Goal: Information Seeking & Learning: Learn about a topic

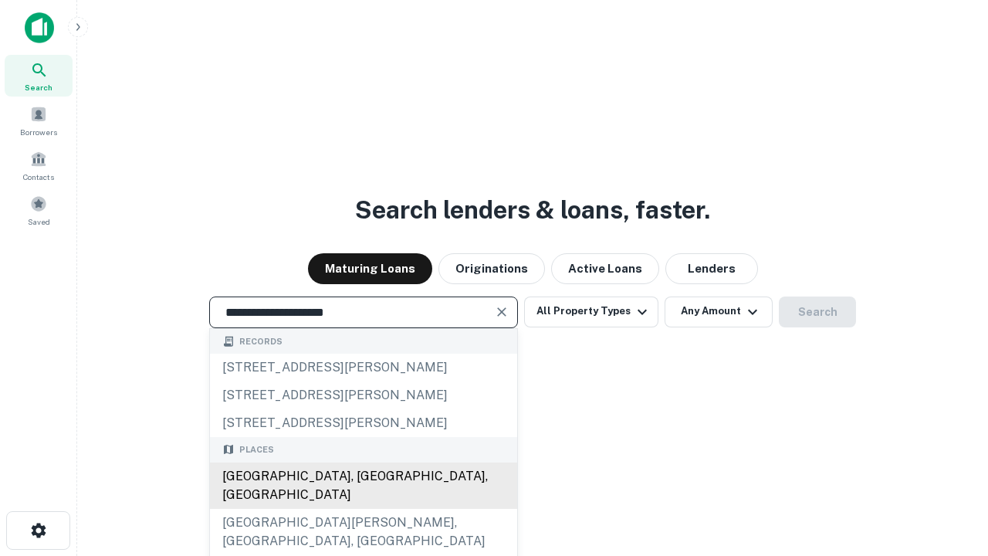
click at [363, 509] on div "[GEOGRAPHIC_DATA], [GEOGRAPHIC_DATA], [GEOGRAPHIC_DATA]" at bounding box center [363, 485] width 307 height 46
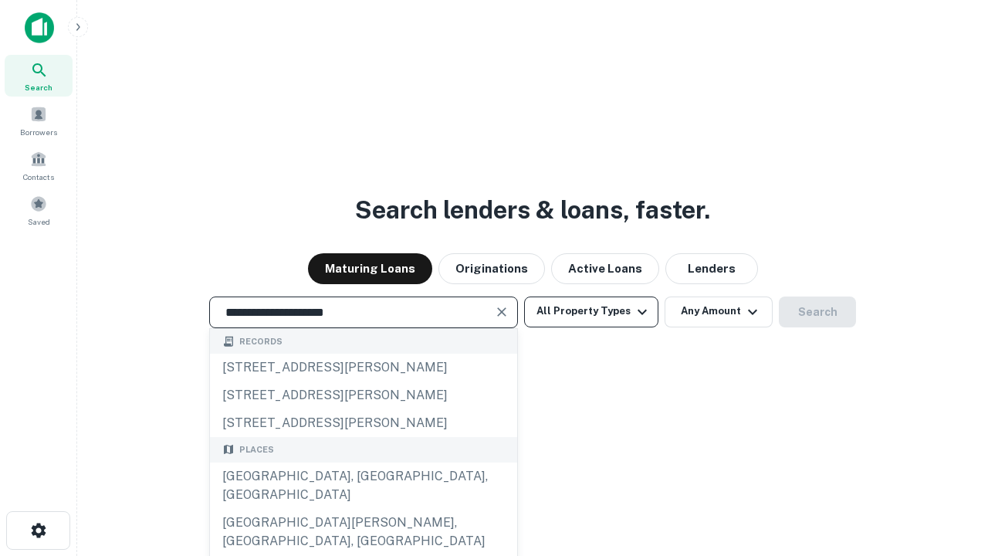
click at [591, 311] on button "All Property Types" at bounding box center [591, 311] width 134 height 31
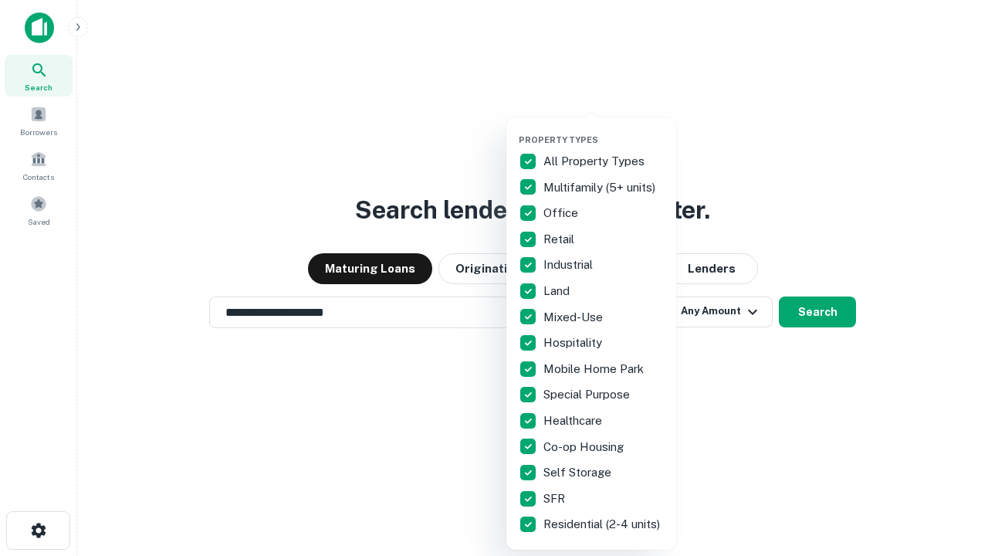
type input "**********"
click at [604, 130] on button "button" at bounding box center [604, 130] width 170 height 1
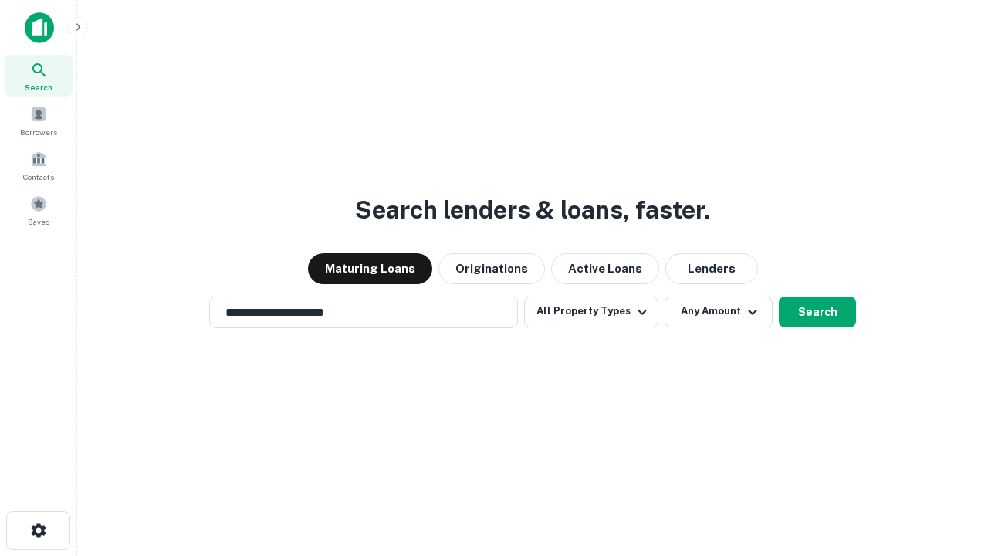
scroll to position [24, 0]
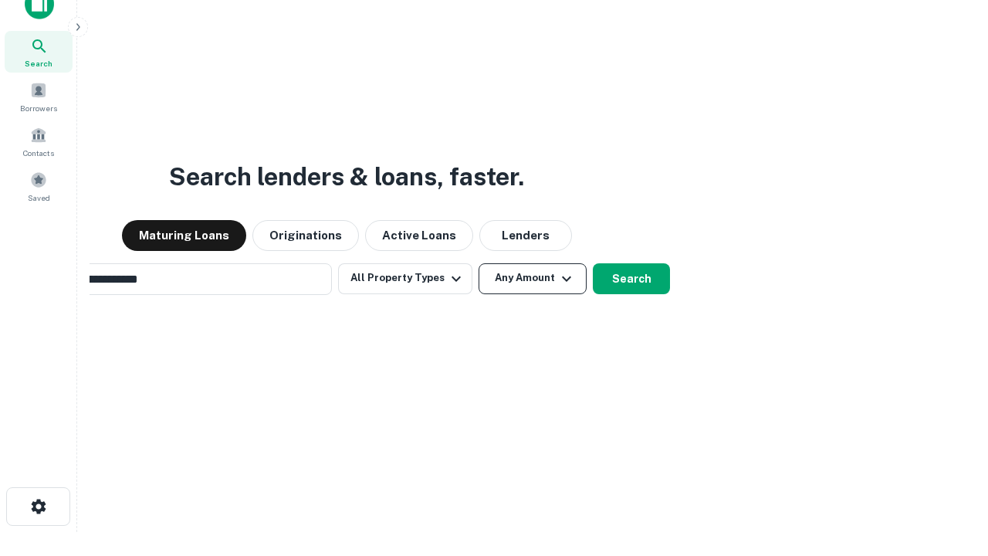
click at [479, 263] on button "Any Amount" at bounding box center [533, 278] width 108 height 31
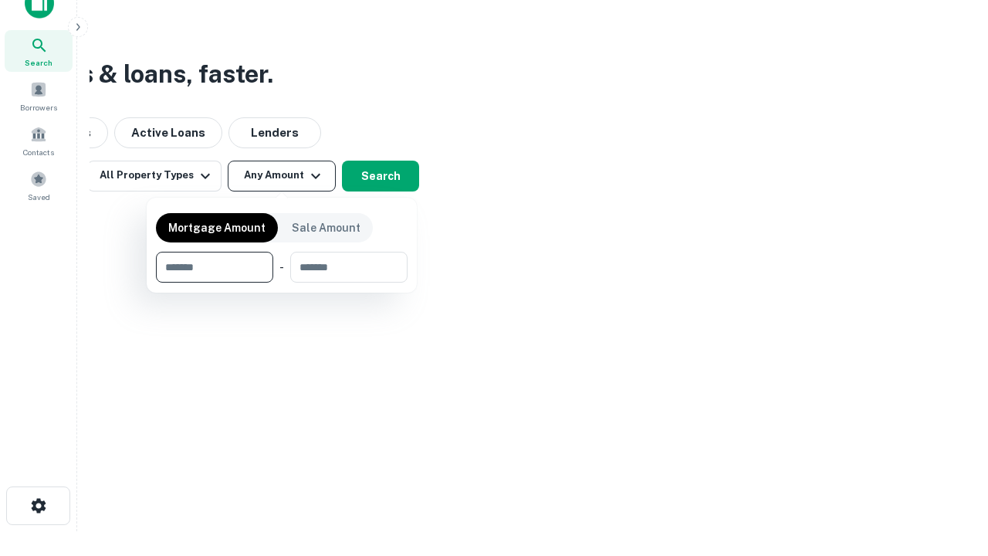
type input "*******"
click at [282, 283] on button "button" at bounding box center [282, 283] width 252 height 1
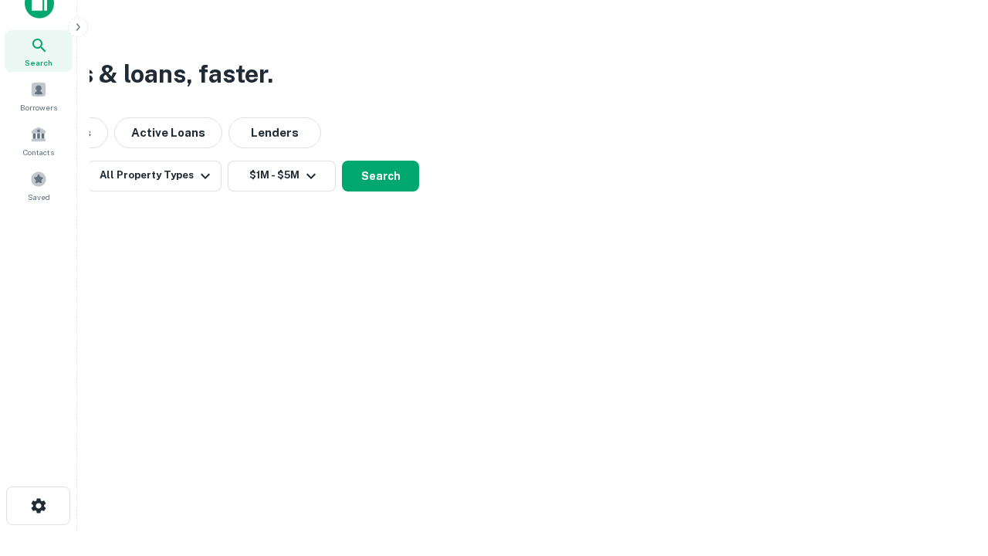
scroll to position [24, 0]
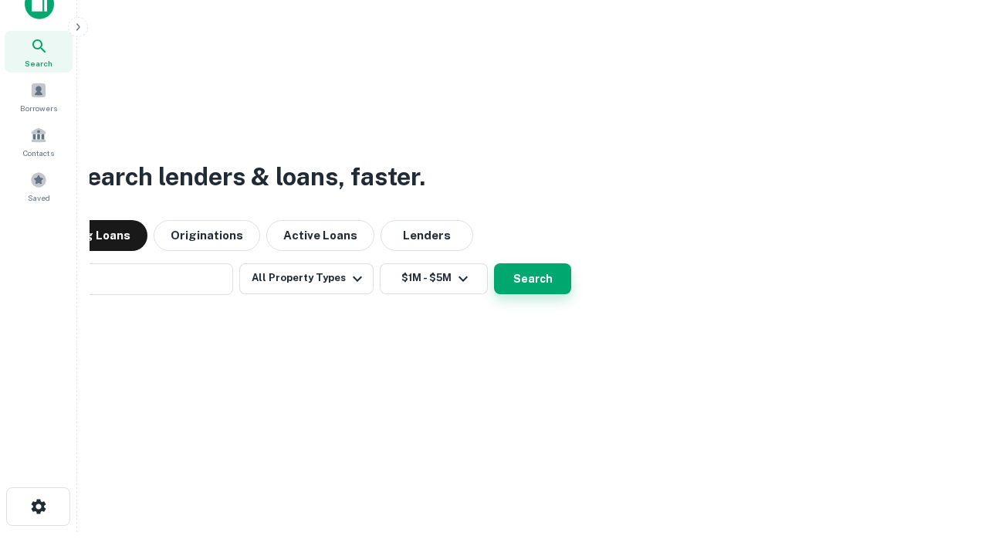
click at [494, 263] on button "Search" at bounding box center [532, 278] width 77 height 31
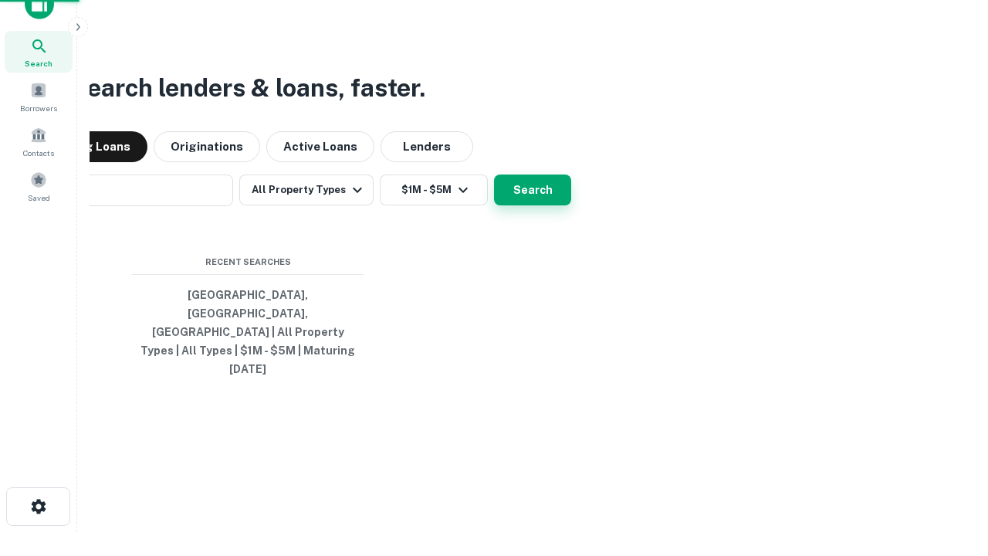
scroll to position [25, 0]
